Goal: Transaction & Acquisition: Purchase product/service

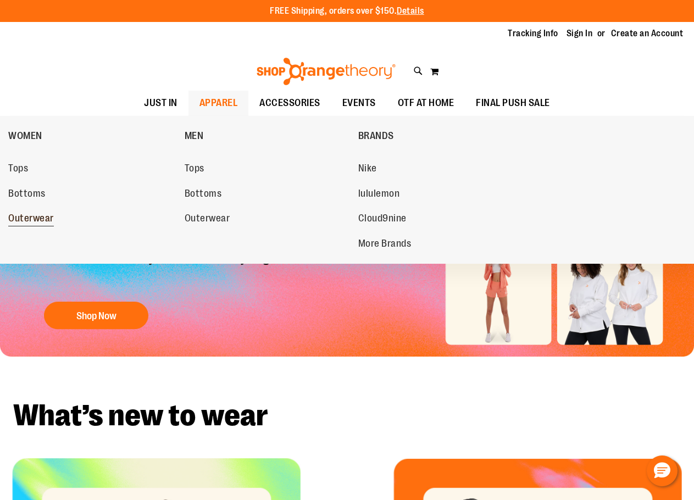
type input "**********"
click at [32, 220] on span "Outerwear" at bounding box center [31, 220] width 46 height 14
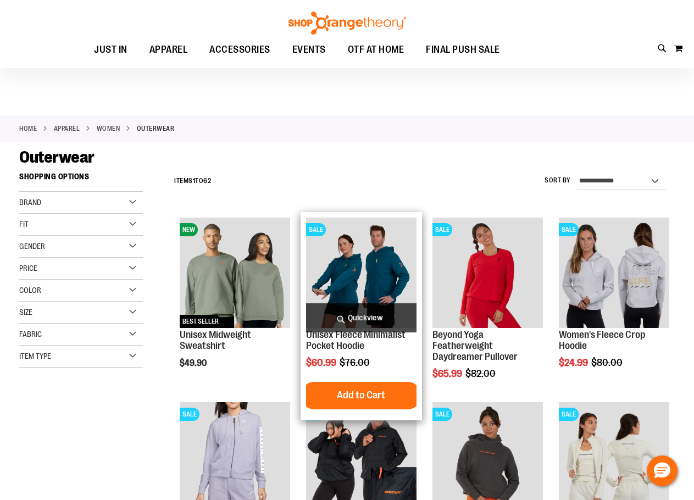
scroll to position [219, 0]
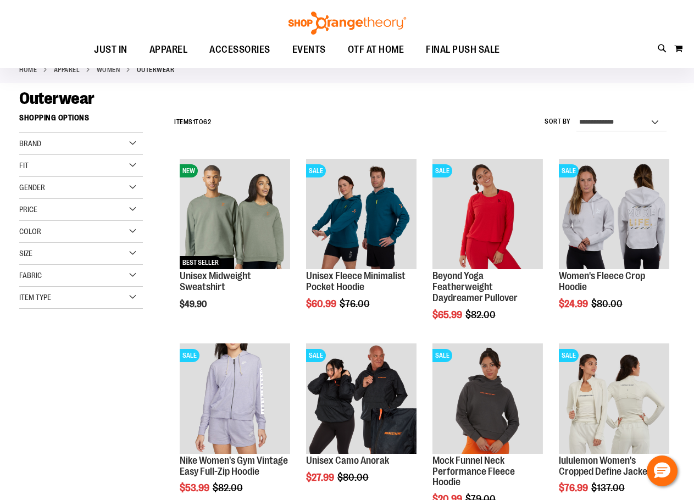
scroll to position [54, 0]
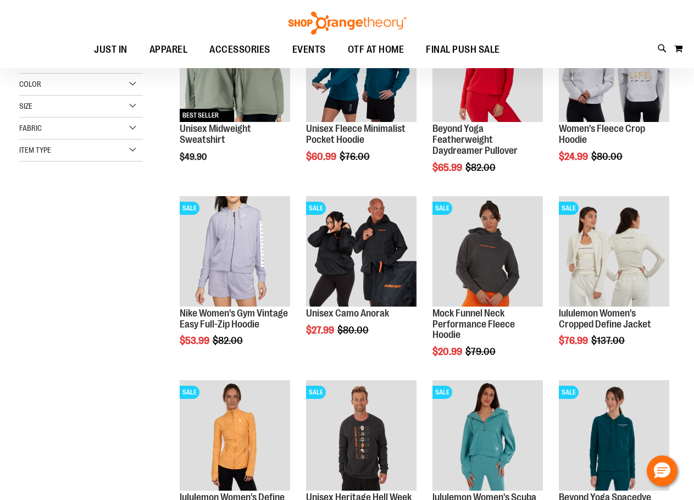
scroll to position [219, 0]
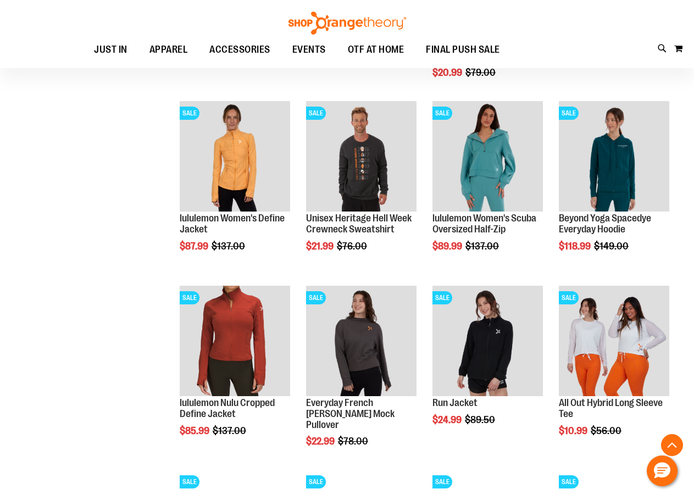
scroll to position [659, 0]
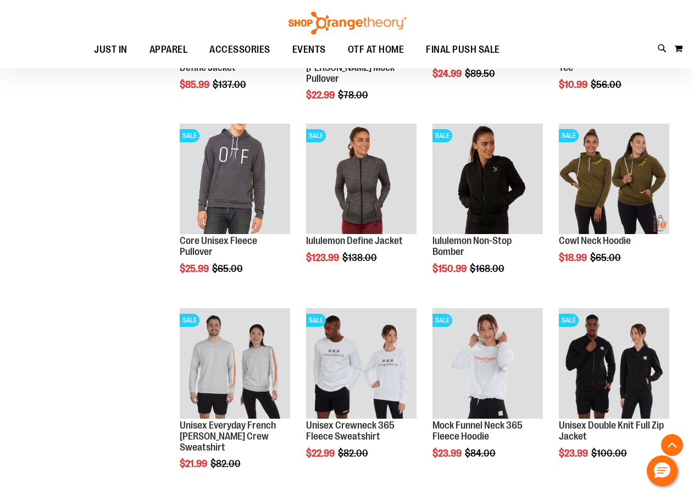
scroll to position [824, 0]
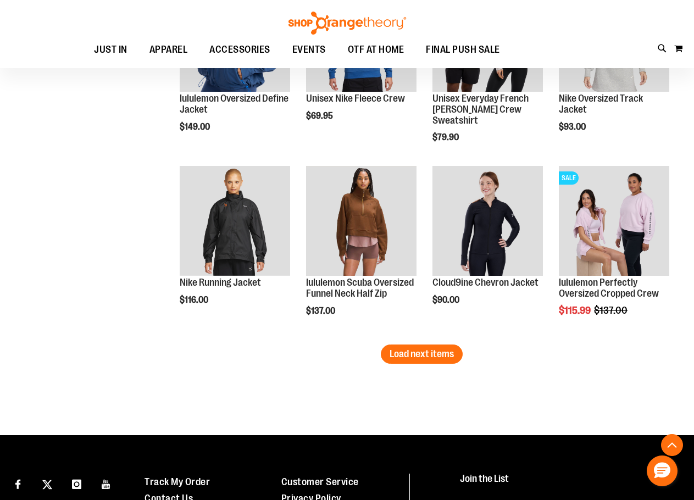
scroll to position [1649, 0]
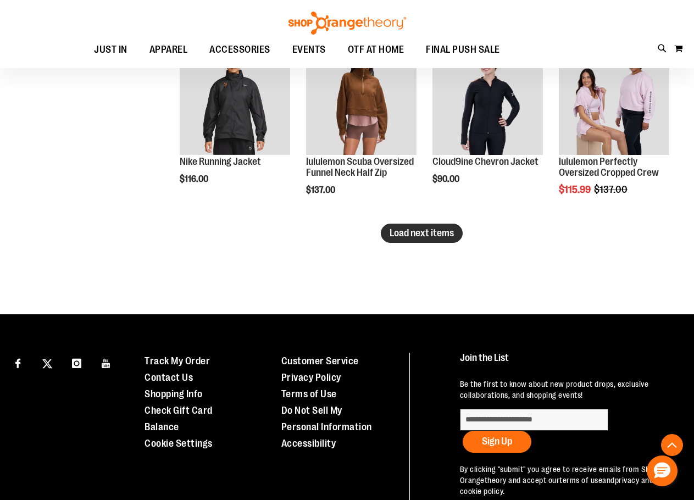
type input "**********"
drag, startPoint x: 448, startPoint y: 228, endPoint x: 428, endPoint y: 229, distance: 19.9
click at [448, 228] on span "Load next items" at bounding box center [422, 233] width 64 height 11
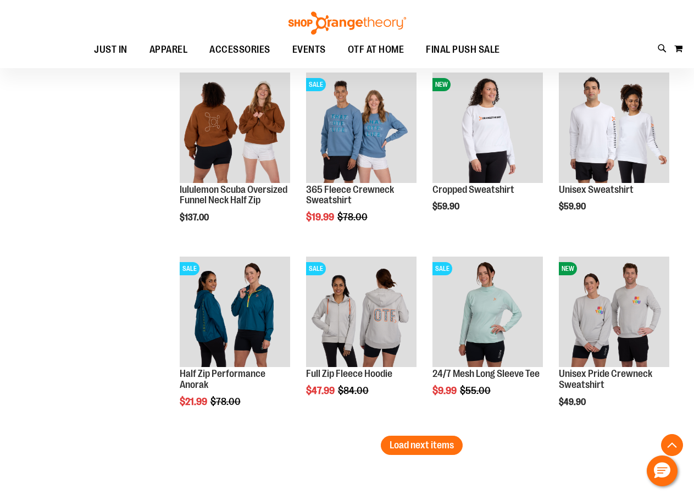
scroll to position [2144, 0]
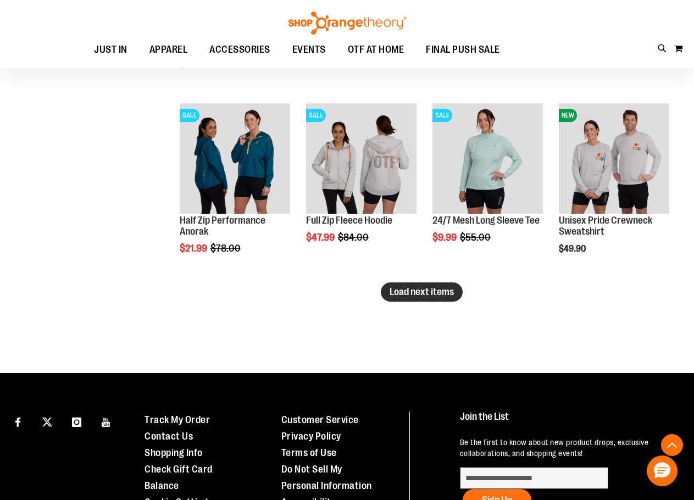
click at [435, 295] on span "Load next items" at bounding box center [422, 291] width 64 height 11
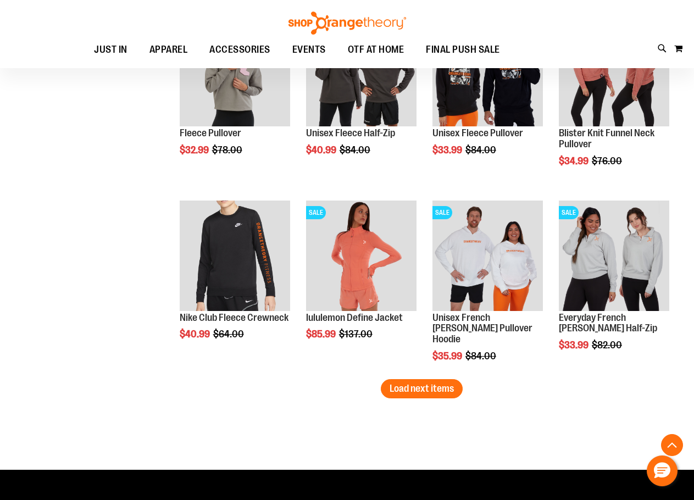
scroll to position [2638, 0]
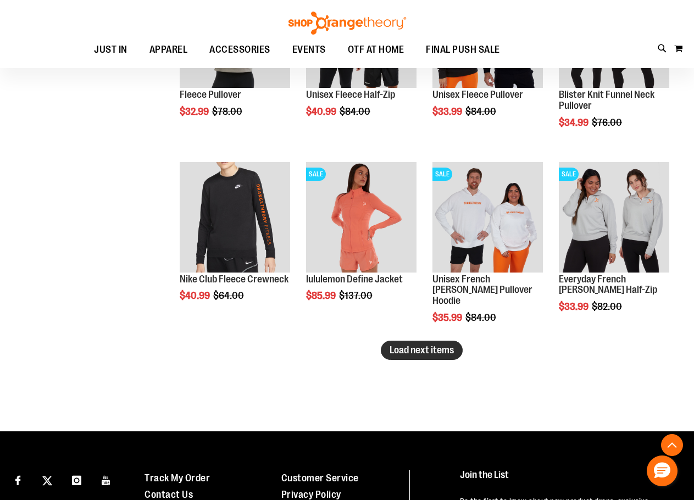
click at [398, 349] on span "Load next items" at bounding box center [422, 350] width 64 height 11
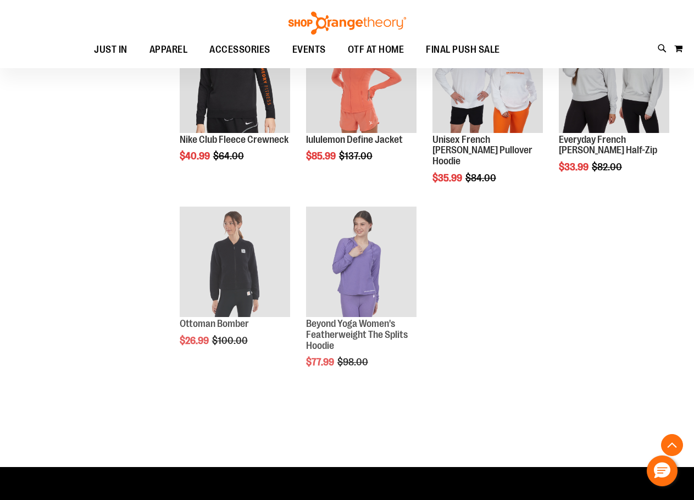
scroll to position [2803, 0]
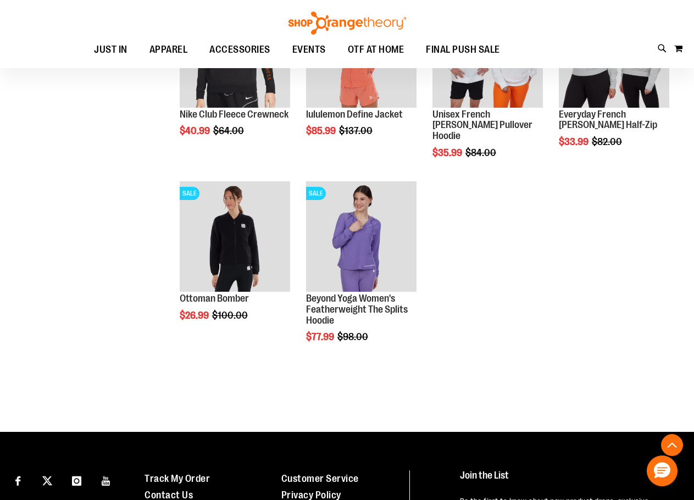
drag, startPoint x: 157, startPoint y: 307, endPoint x: 158, endPoint y: 301, distance: 5.5
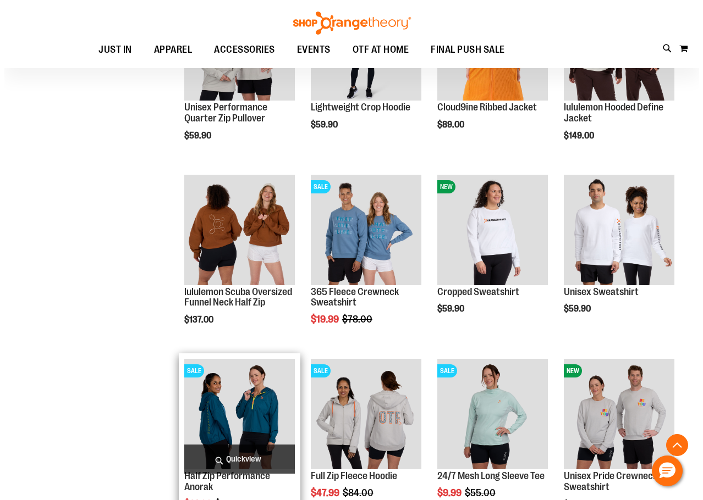
scroll to position [1906, 0]
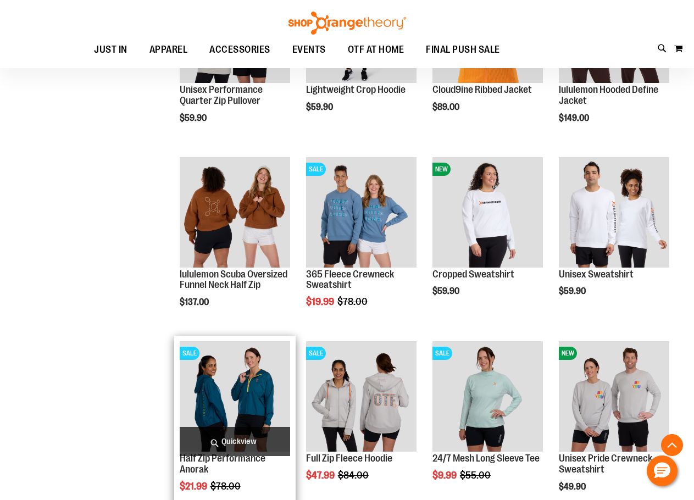
click at [223, 441] on span "Quickview" at bounding box center [235, 441] width 111 height 29
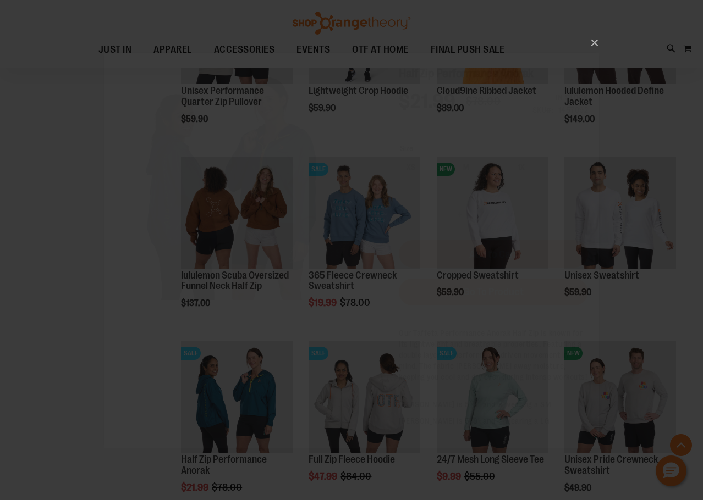
scroll to position [0, 0]
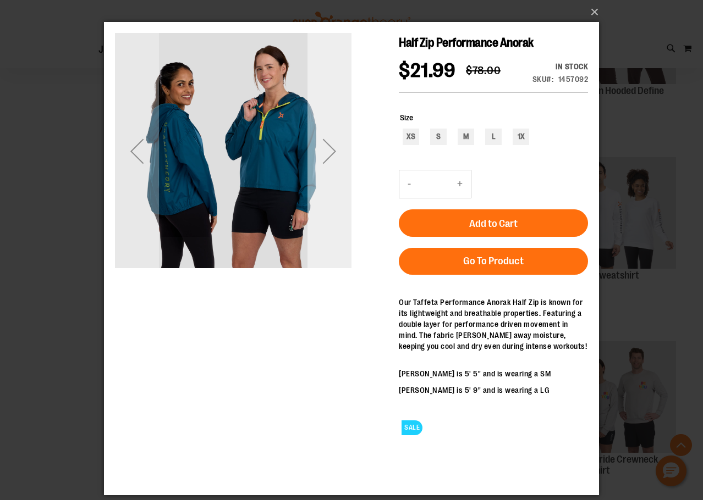
click at [335, 175] on div "Next" at bounding box center [329, 151] width 44 height 236
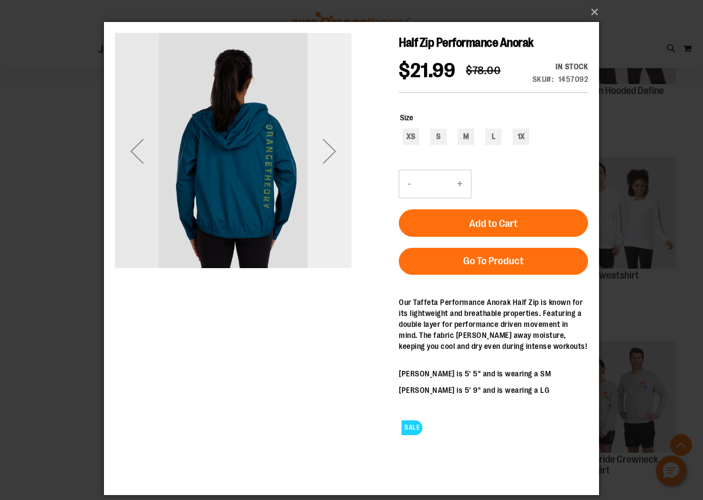
click at [335, 178] on div "Next" at bounding box center [329, 151] width 44 height 236
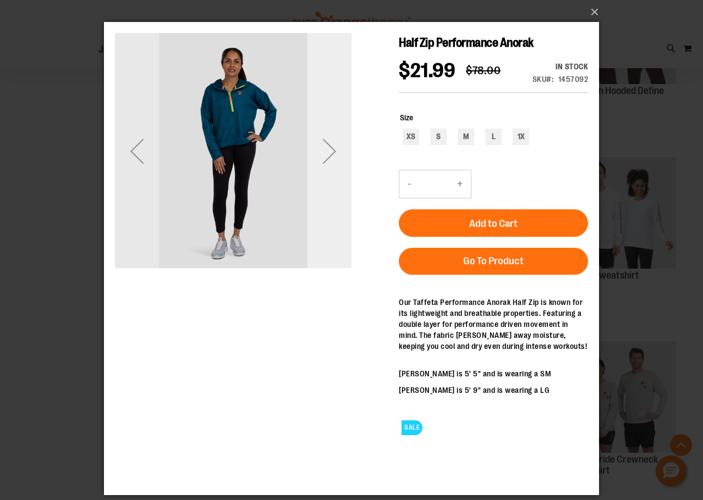
click at [335, 178] on div "Next" at bounding box center [329, 151] width 44 height 236
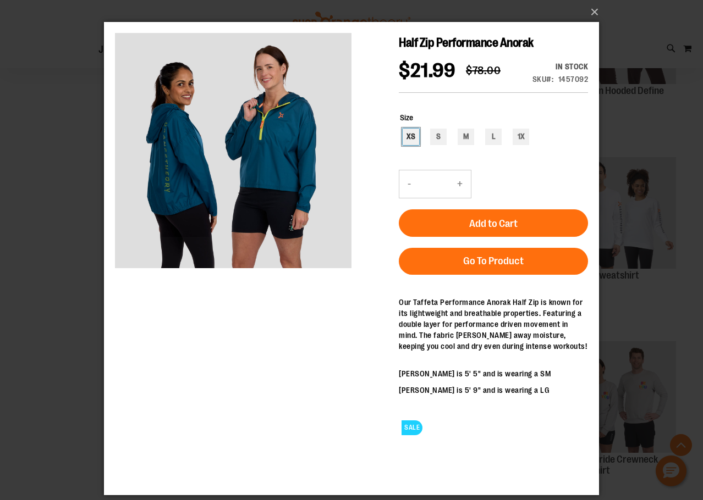
click at [404, 145] on div "XS" at bounding box center [410, 137] width 16 height 16
type input "***"
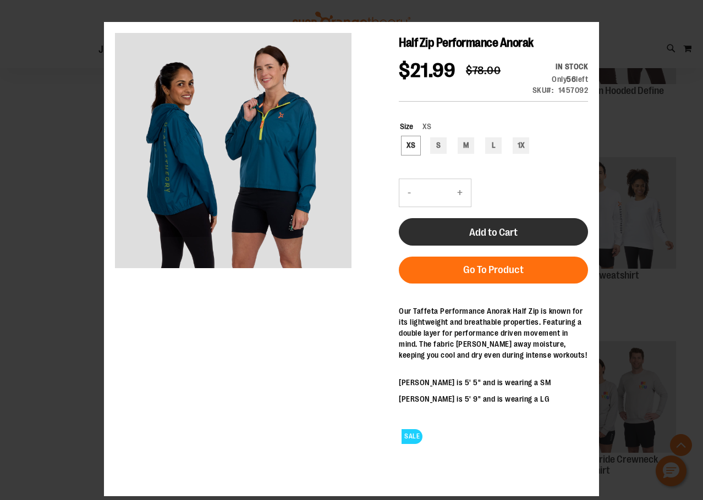
click at [476, 239] on span "Add to Cart" at bounding box center [493, 233] width 48 height 12
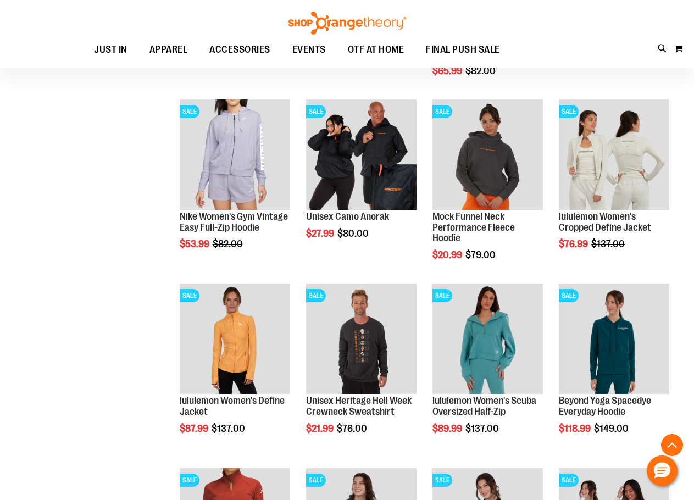
scroll to position [71, 0]
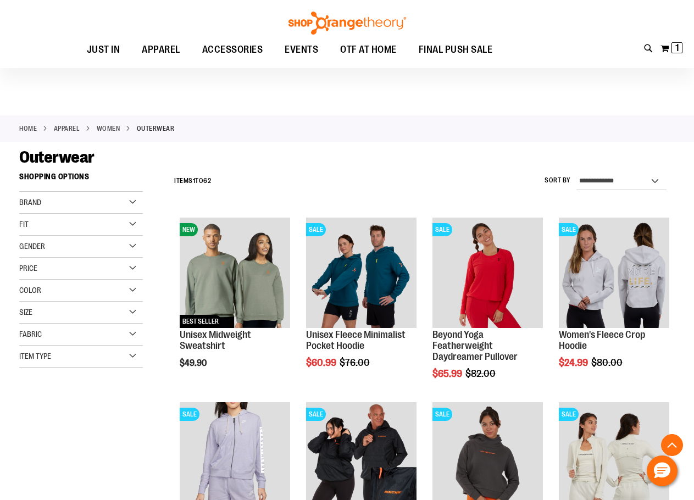
scroll to position [2255, 0]
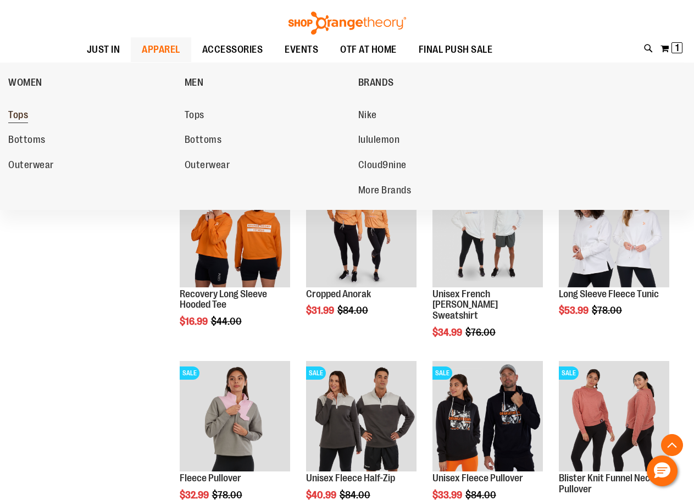
click at [18, 111] on span "Tops" at bounding box center [18, 116] width 20 height 14
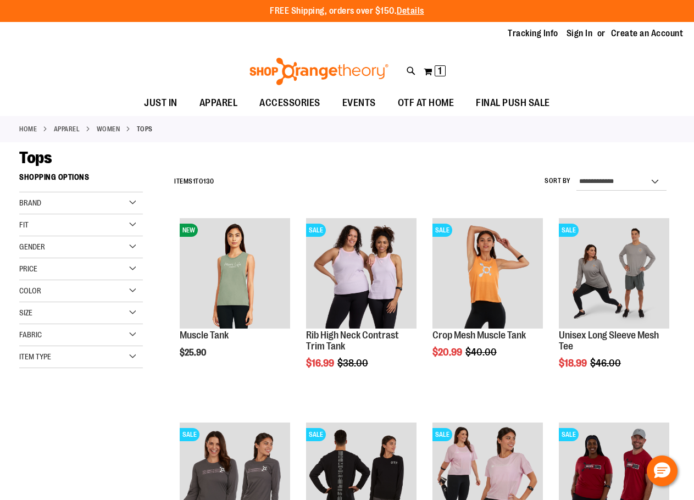
type input "**********"
click at [602, 176] on select "**********" at bounding box center [622, 182] width 90 height 18
select select "*********"
click at [577, 173] on select "**********" at bounding box center [622, 182] width 90 height 18
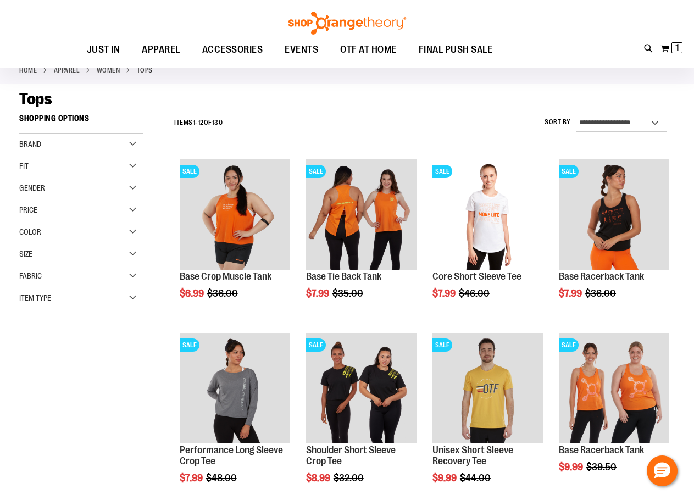
scroll to position [58, 0]
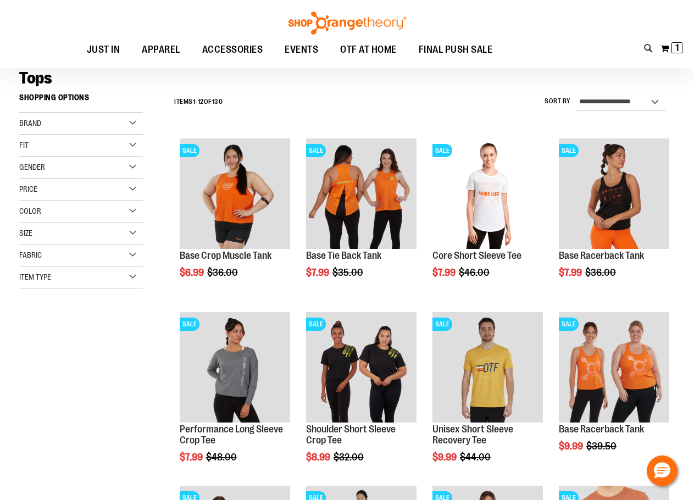
scroll to position [113, 0]
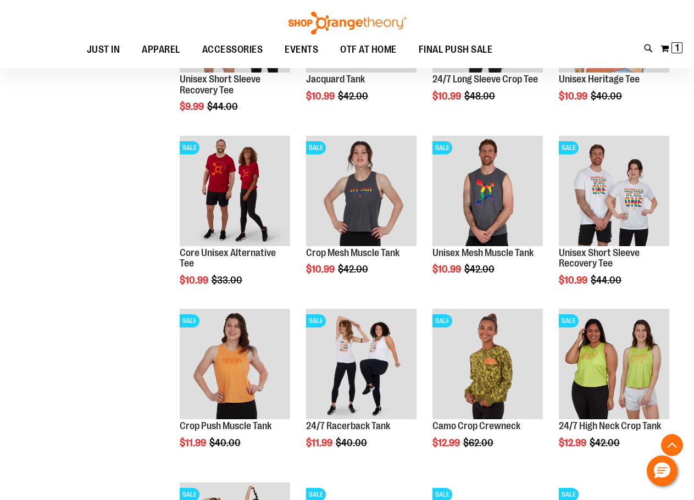
scroll to position [662, 0]
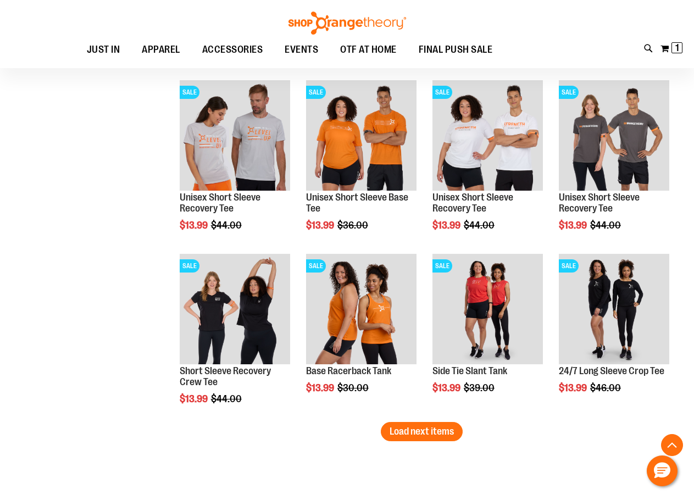
scroll to position [1377, 0]
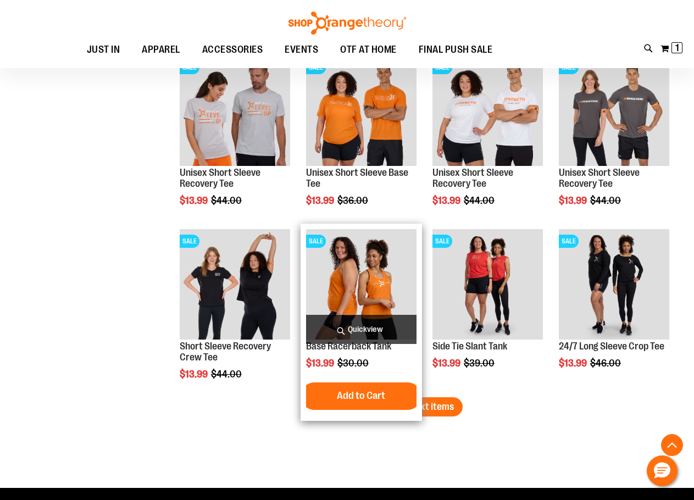
drag, startPoint x: 399, startPoint y: 410, endPoint x: 355, endPoint y: 396, distance: 46.4
click at [399, 410] on span "Load next items" at bounding box center [422, 406] width 64 height 11
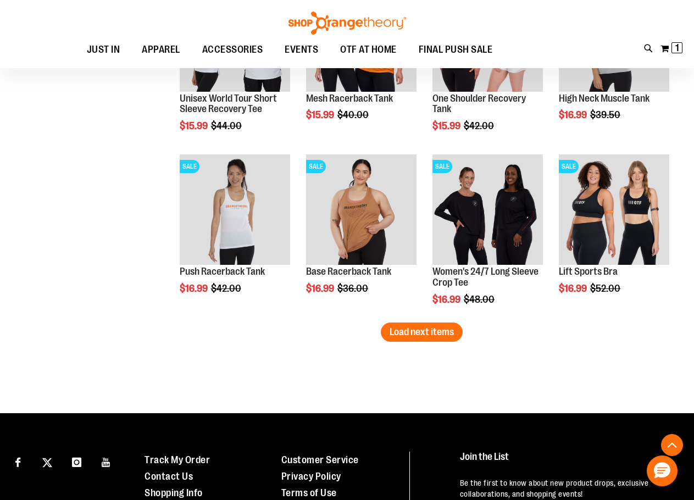
scroll to position [1982, 0]
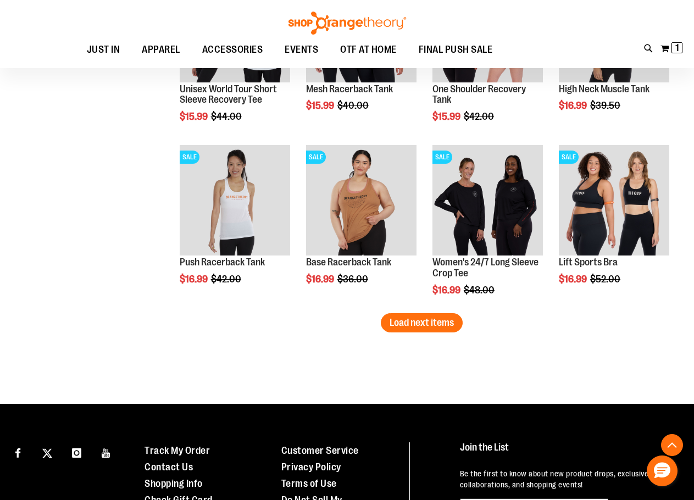
drag, startPoint x: 425, startPoint y: 326, endPoint x: 414, endPoint y: 328, distance: 11.1
click at [425, 327] on span "Load next items" at bounding box center [422, 322] width 64 height 11
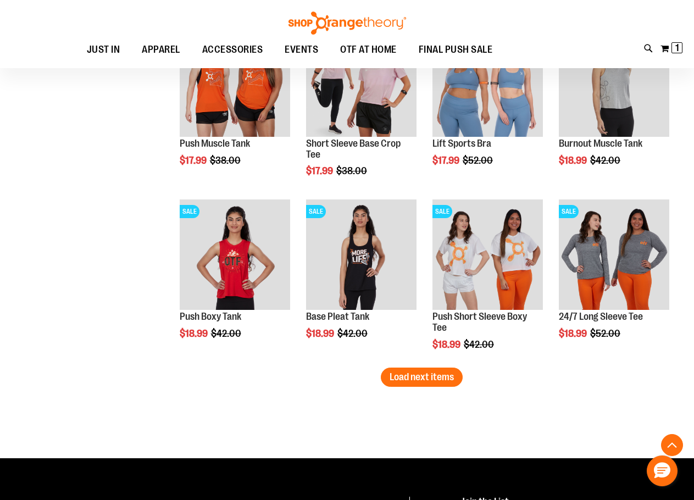
scroll to position [2532, 0]
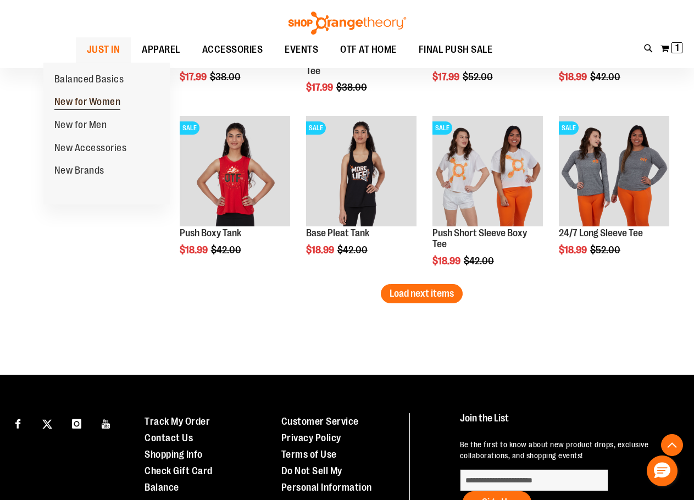
click at [92, 103] on span "New for Women" at bounding box center [87, 103] width 67 height 14
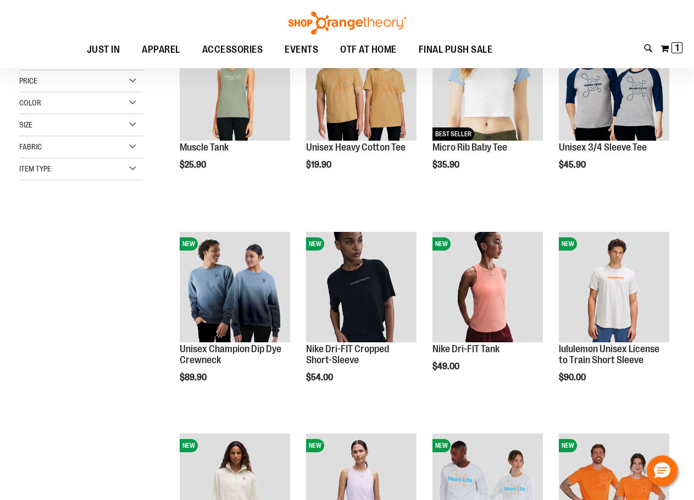
scroll to position [274, 0]
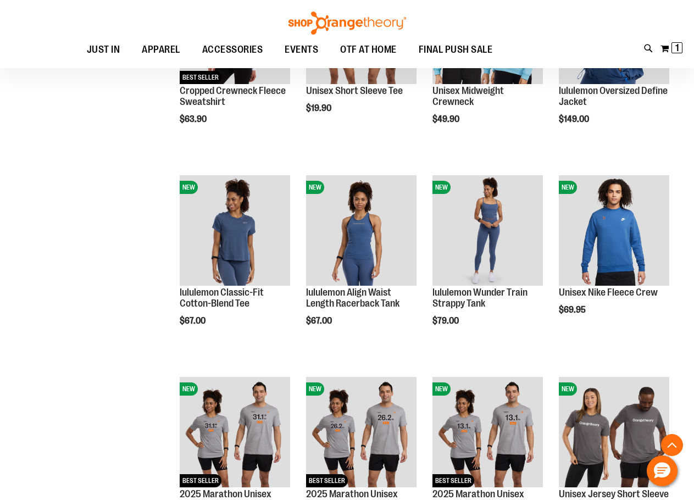
scroll to position [879, 0]
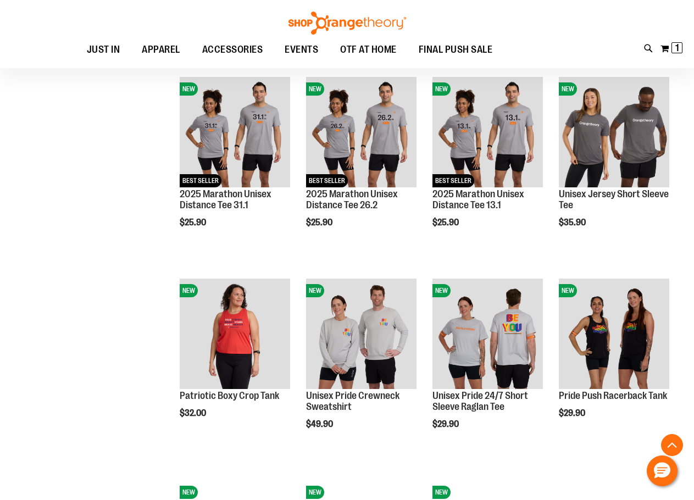
scroll to position [1154, 0]
